Goal: Browse casually

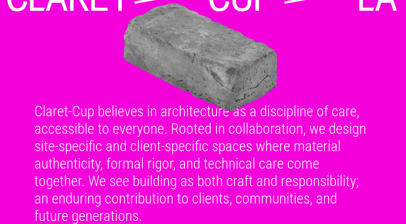
scroll to position [56, 0]
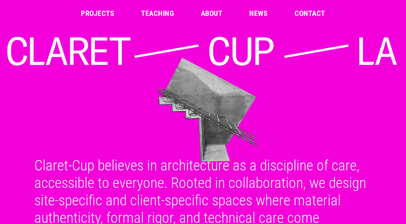
scroll to position [56, 0]
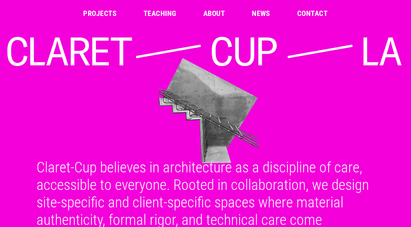
click at [343, 101] on img at bounding box center [203, 111] width 401 height 113
